Goal: Information Seeking & Learning: Check status

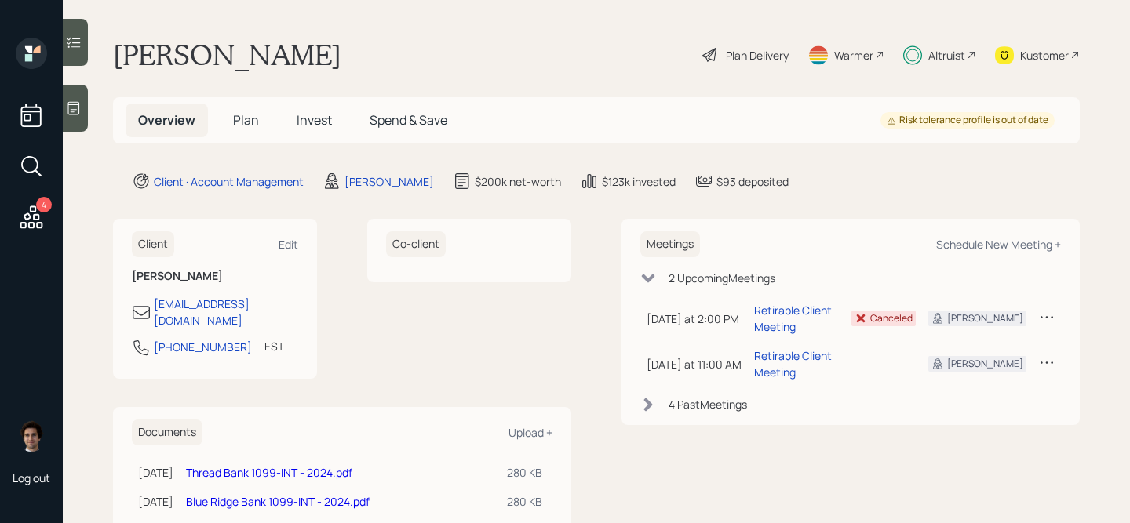
click at [312, 100] on div "Overview Plan Invest Spend & Save Risk tolerance profile is out of date" at bounding box center [596, 120] width 967 height 46
click at [312, 111] on span "Invest" at bounding box center [314, 119] width 35 height 17
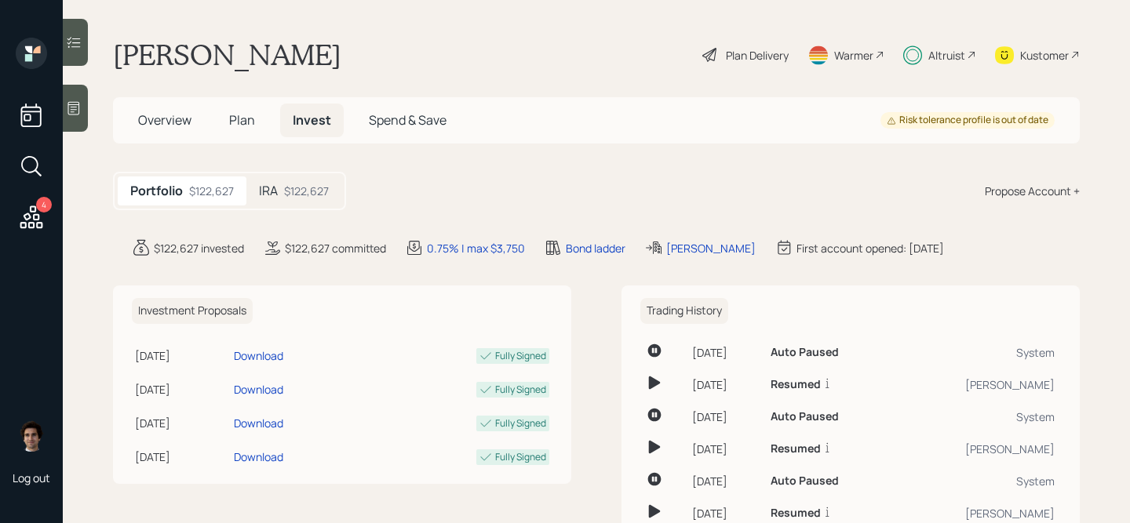
click at [317, 195] on div "$122,627" at bounding box center [306, 191] width 45 height 16
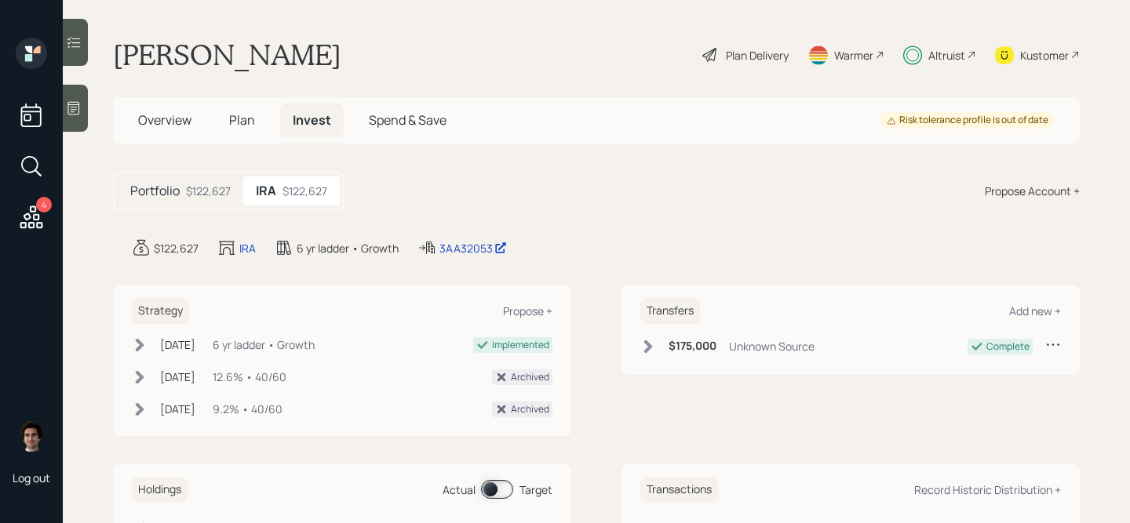
click at [742, 66] on div "Plan Delivery" at bounding box center [745, 55] width 89 height 35
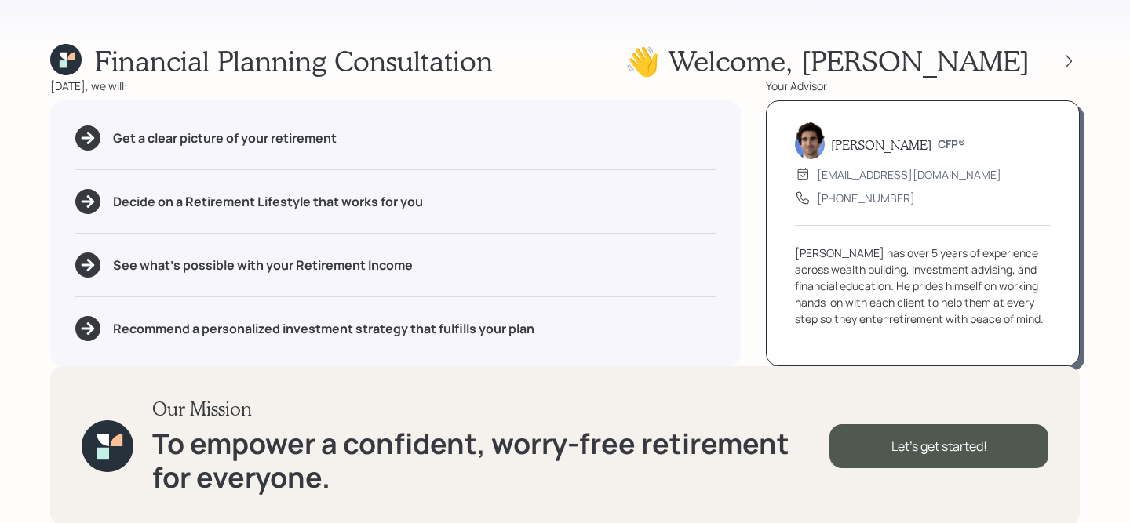
click at [71, 52] on icon at bounding box center [65, 59] width 31 height 31
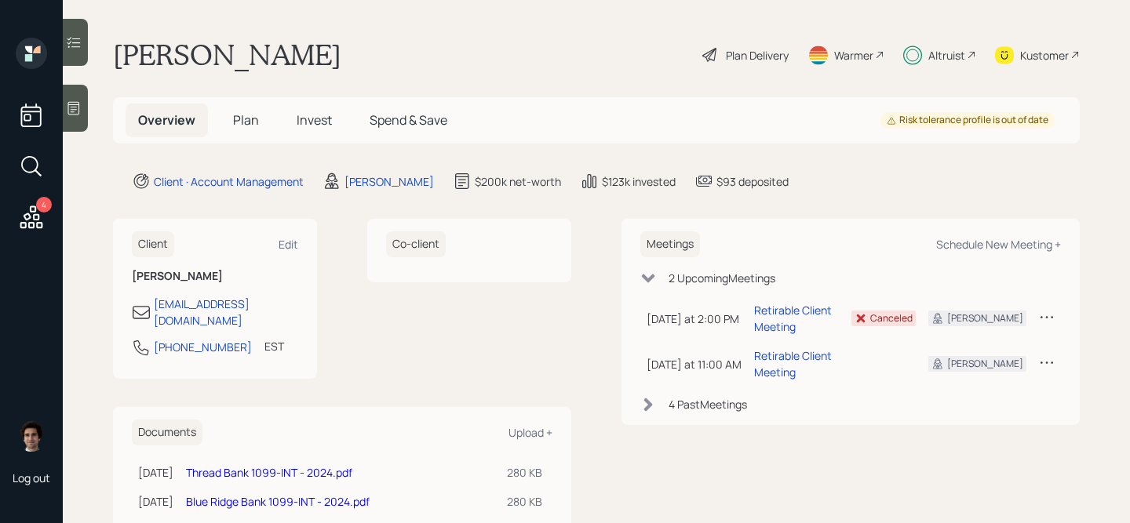
click at [321, 113] on span "Invest" at bounding box center [314, 119] width 35 height 17
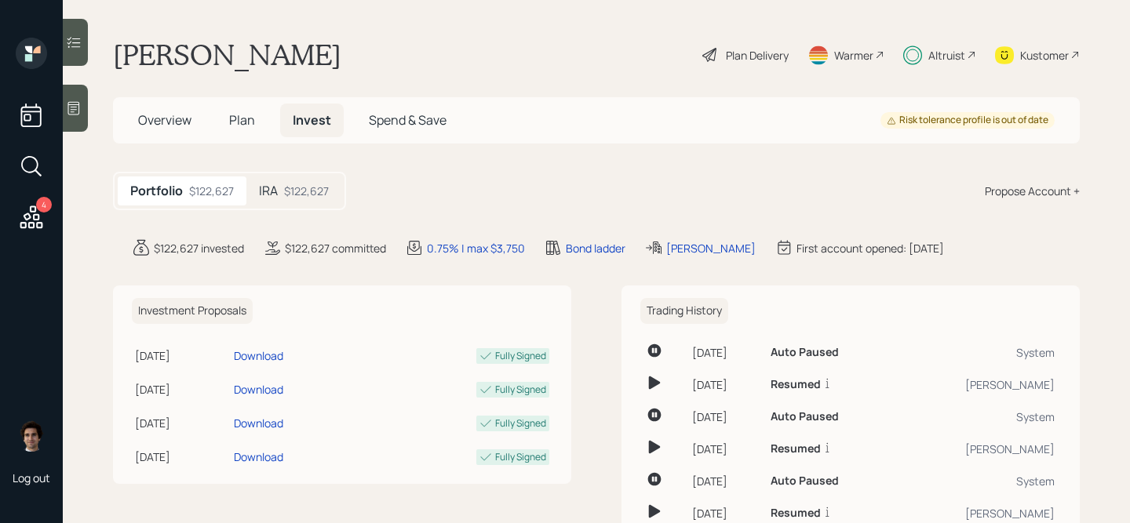
click at [329, 192] on div "$122,627" at bounding box center [306, 191] width 45 height 16
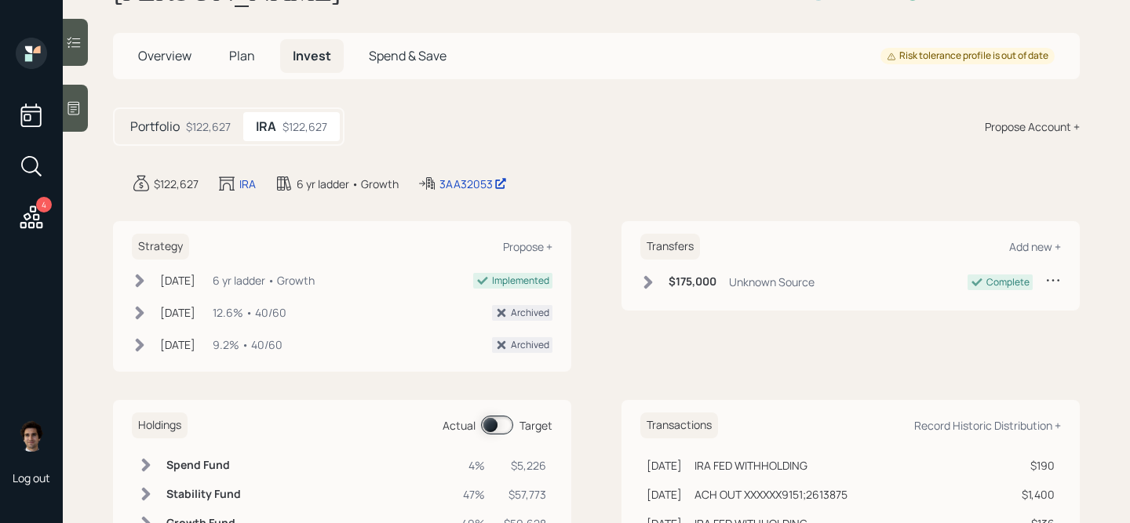
scroll to position [120, 0]
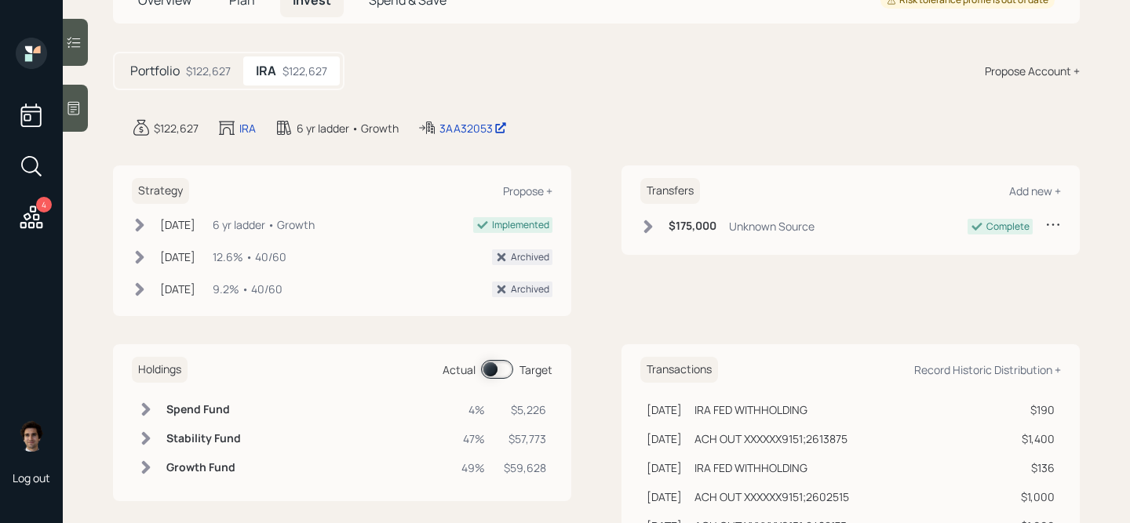
click at [481, 367] on span at bounding box center [497, 369] width 32 height 19
click at [487, 367] on span at bounding box center [497, 369] width 32 height 19
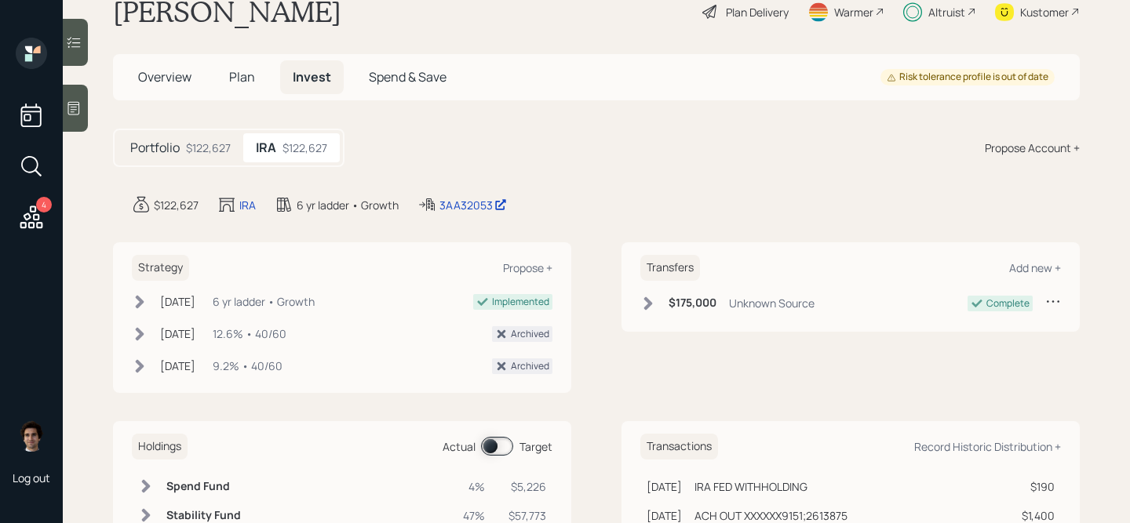
scroll to position [40, 0]
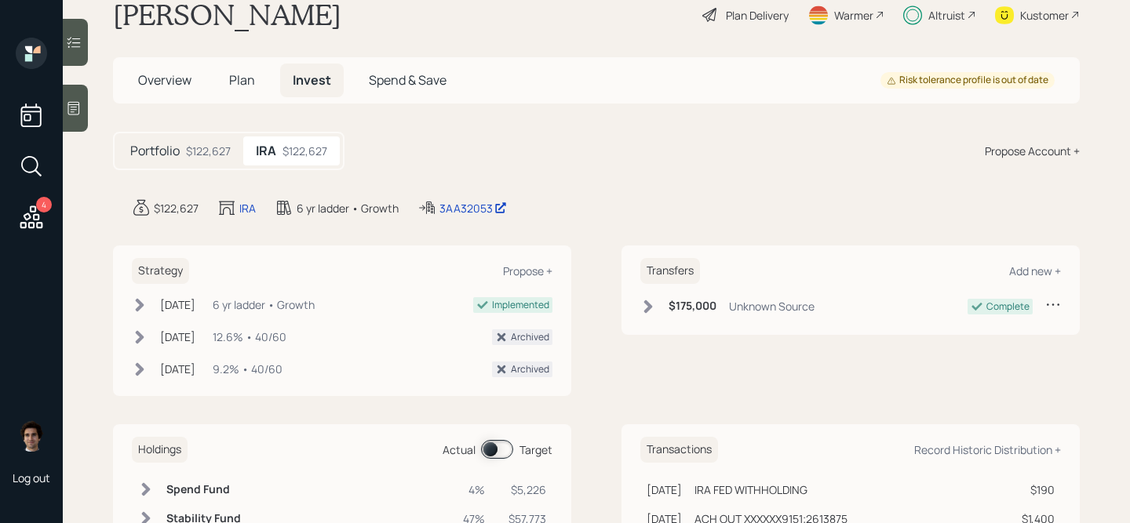
click at [782, 16] on div "Plan Delivery" at bounding box center [757, 15] width 63 height 16
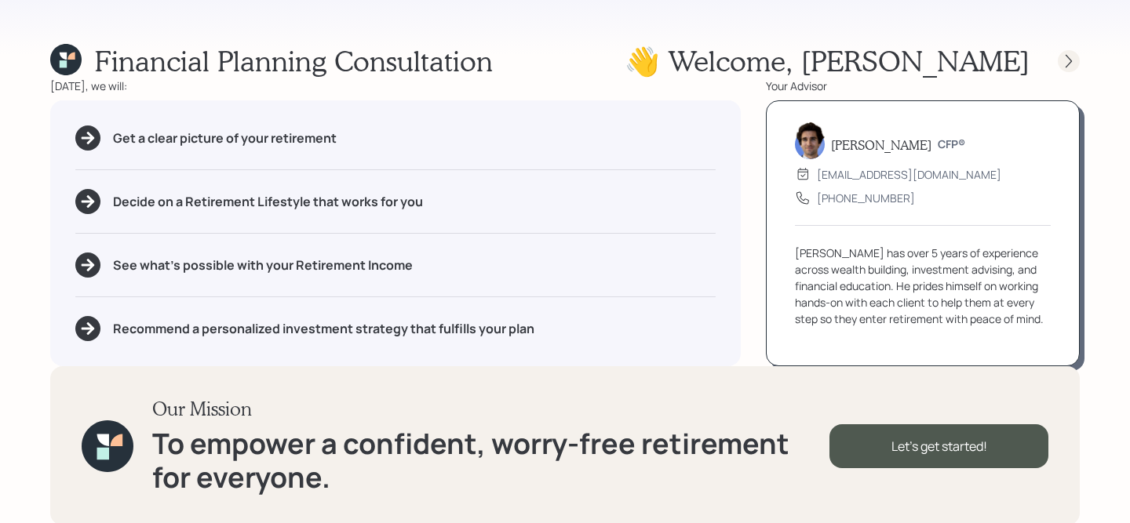
click at [1061, 53] on icon at bounding box center [1069, 61] width 16 height 16
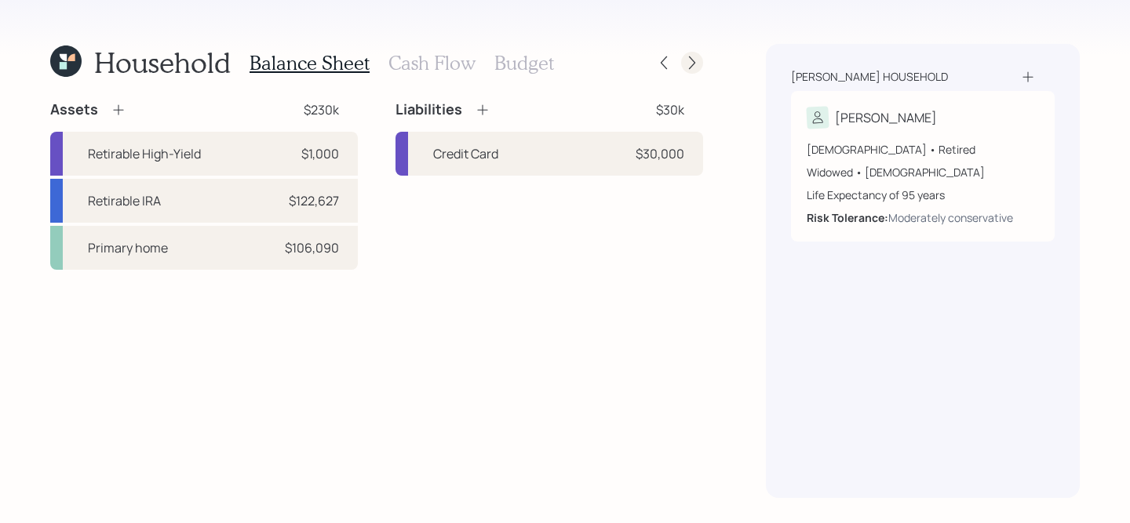
click at [692, 67] on icon at bounding box center [692, 63] width 16 height 16
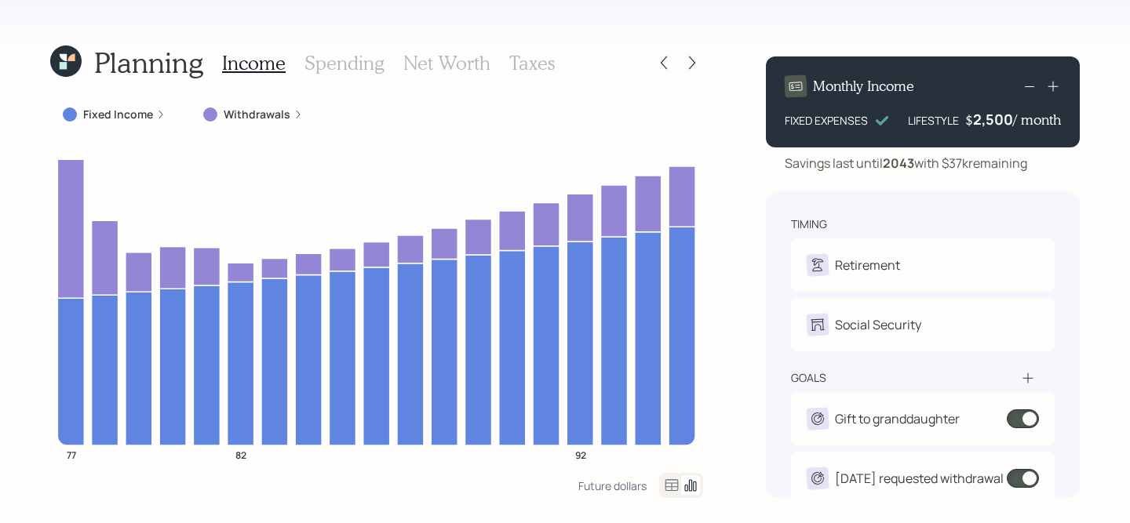
click at [60, 58] on icon at bounding box center [65, 61] width 31 height 31
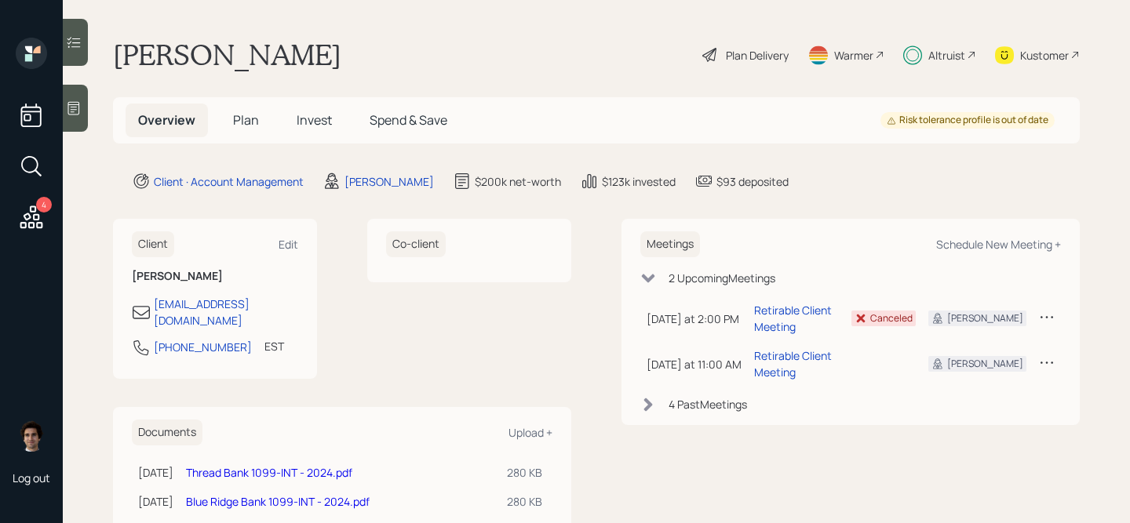
click at [316, 129] on h5 "Invest" at bounding box center [314, 121] width 60 height 34
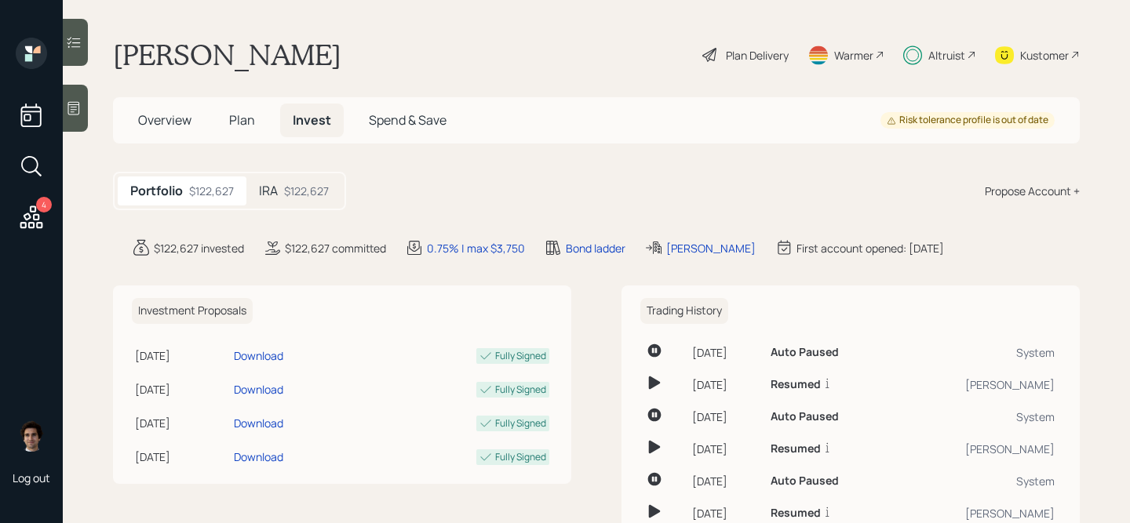
drag, startPoint x: 290, startPoint y: 193, endPoint x: 359, endPoint y: 174, distance: 72.3
click at [288, 193] on div "$122,627" at bounding box center [306, 191] width 45 height 16
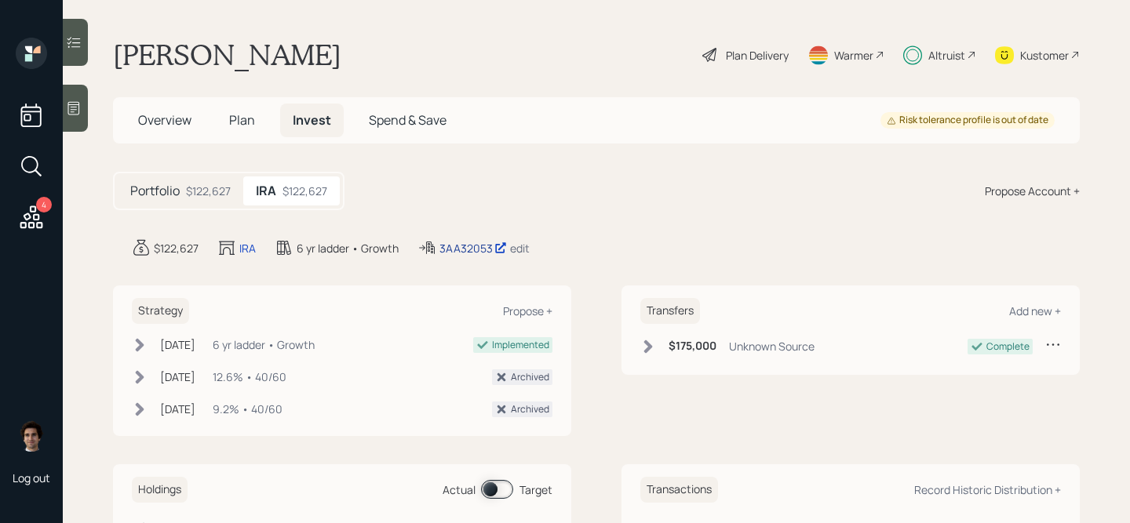
click at [445, 243] on div "3AA32053" at bounding box center [473, 248] width 67 height 16
